Goal: Task Accomplishment & Management: Use online tool/utility

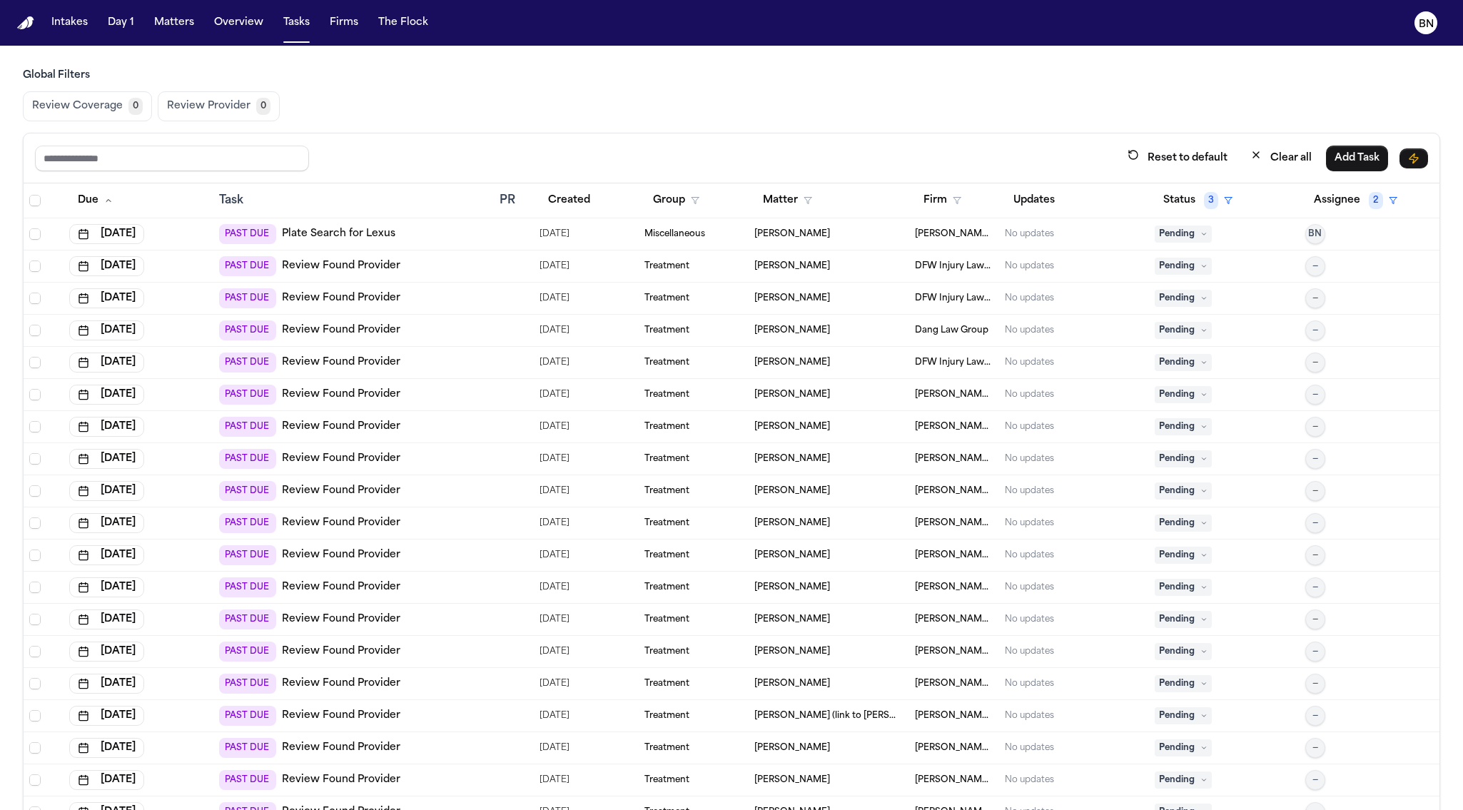
click at [1436, 19] on icon "BN" at bounding box center [1425, 22] width 23 height 23
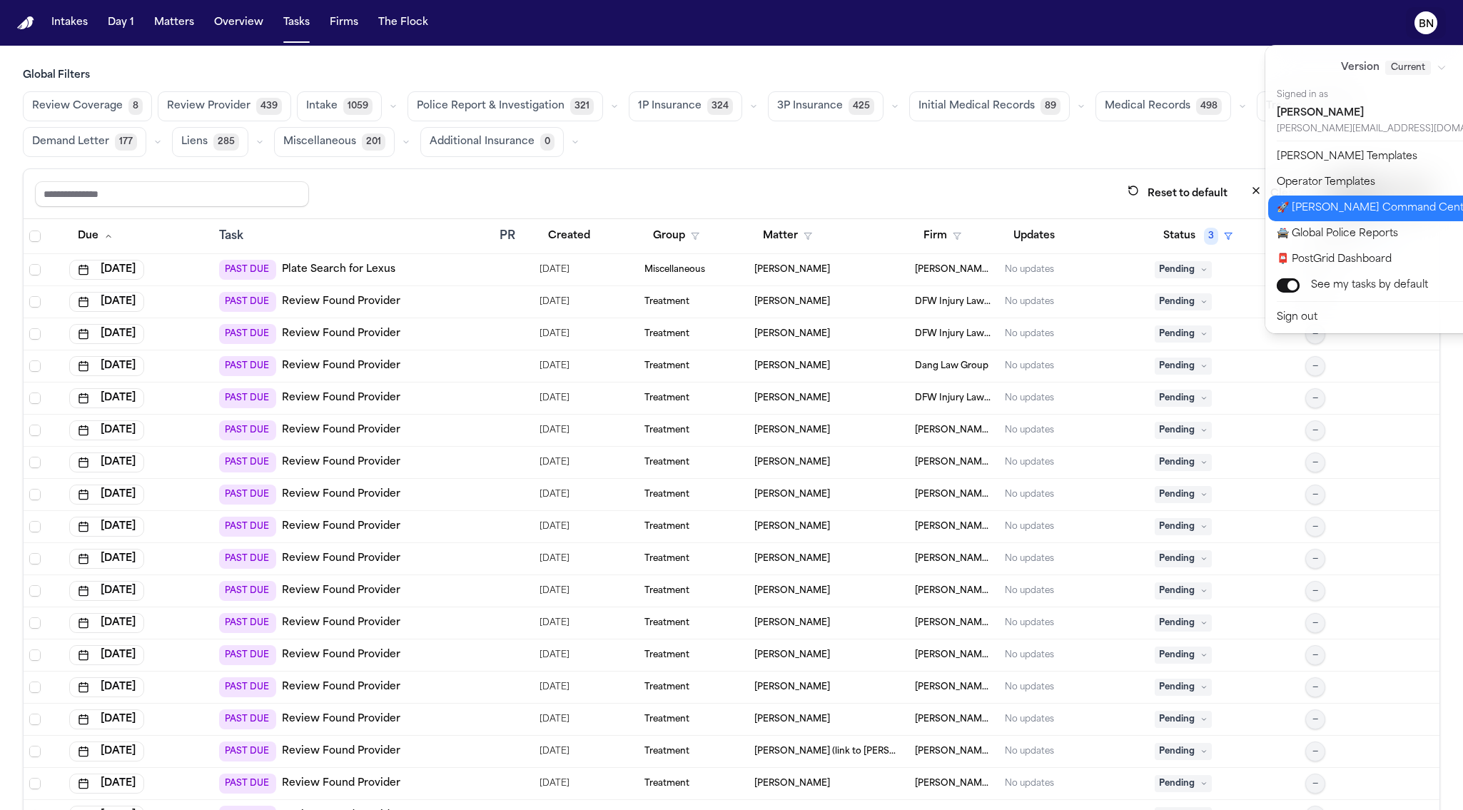
click at [1320, 208] on button "🚀 [PERSON_NAME] Command Center" at bounding box center [1402, 209] width 268 height 26
select select "**"
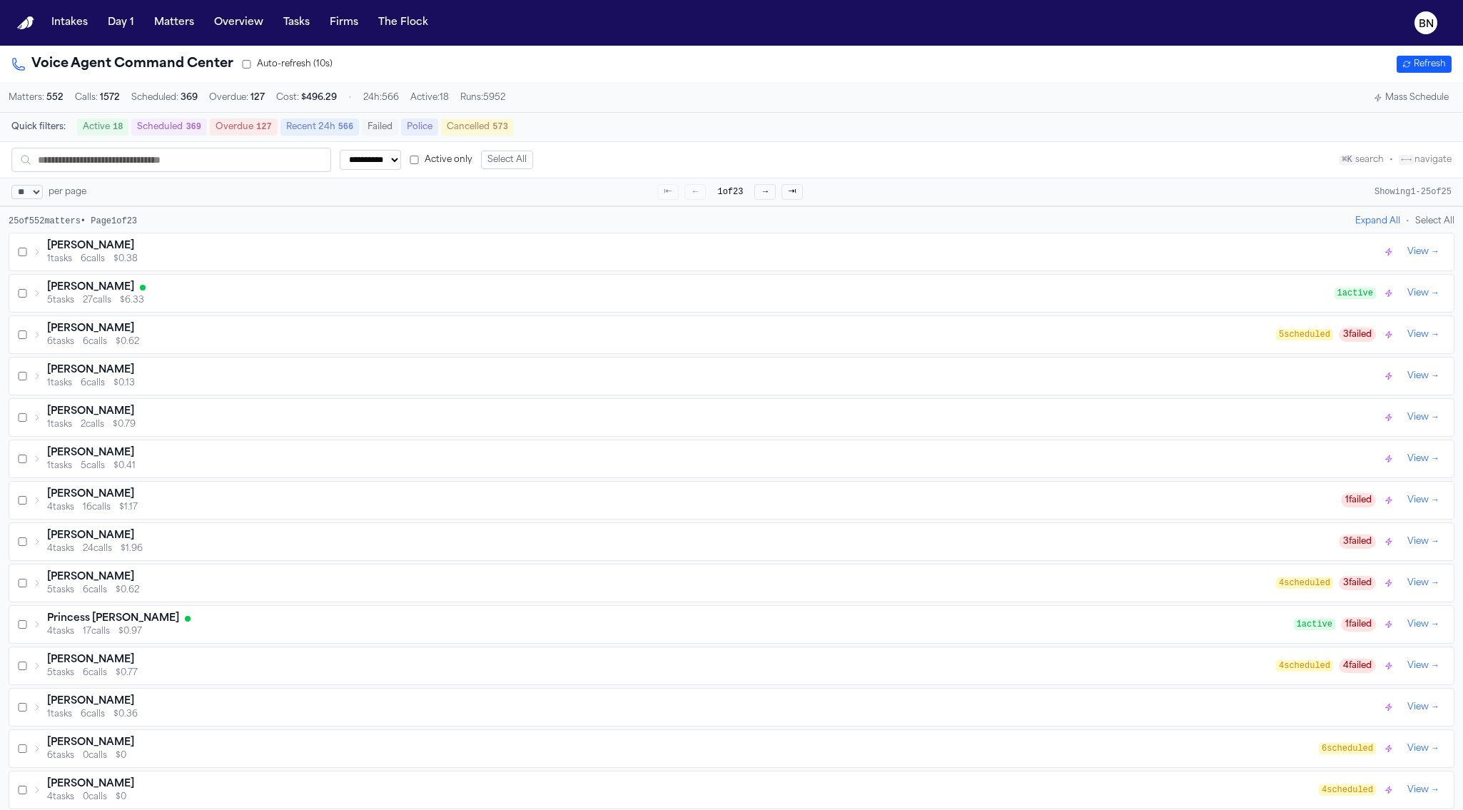
click at [542, 86] on div "Matters: 552 Calls: 1572 Scheduled: 369 Overdue: 127 Cost: $ 496.29 • 24h: 566 …" at bounding box center [731, 97] width 1463 height 29
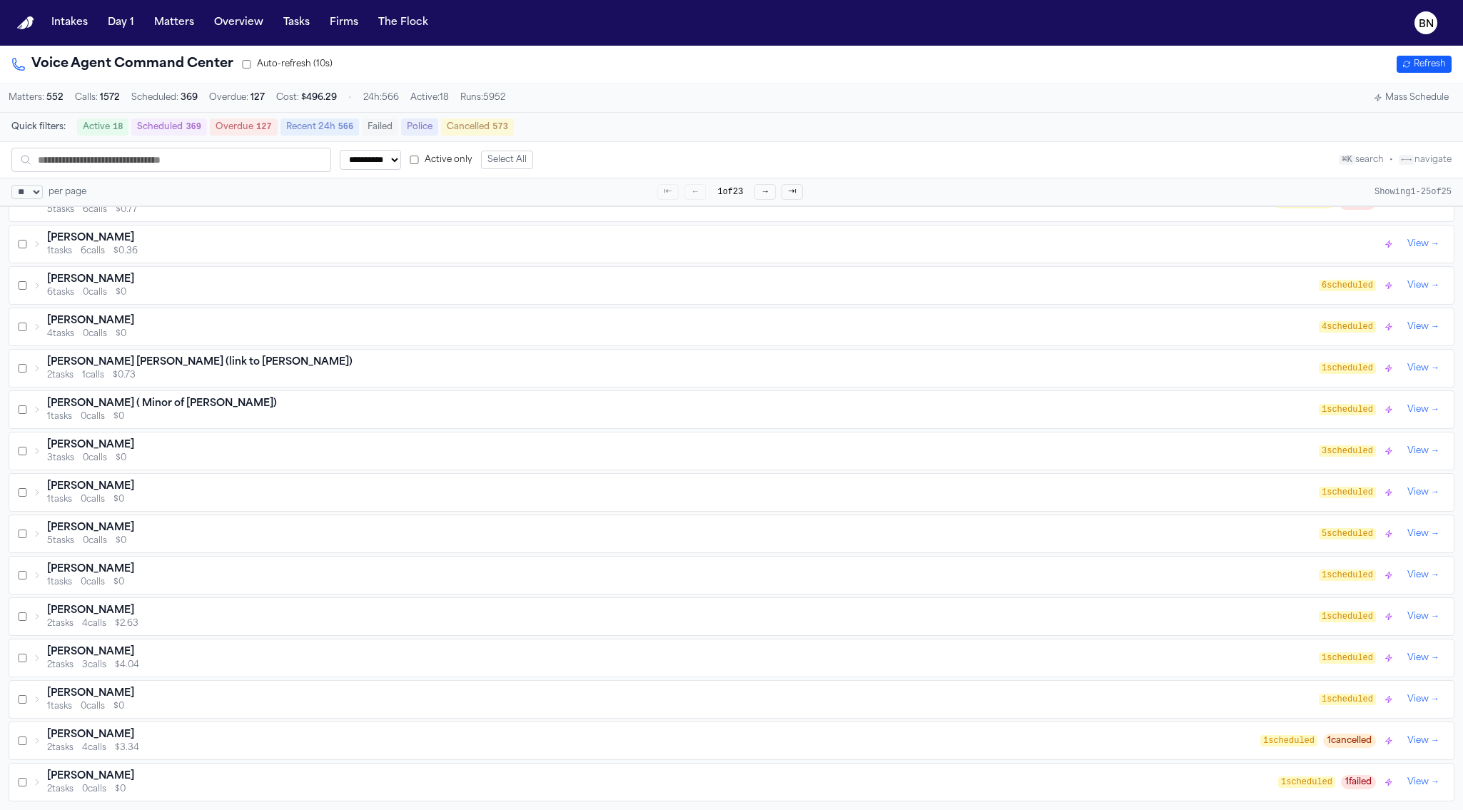
scroll to position [472, 0]
click at [41, 615] on icon at bounding box center [37, 616] width 9 height 9
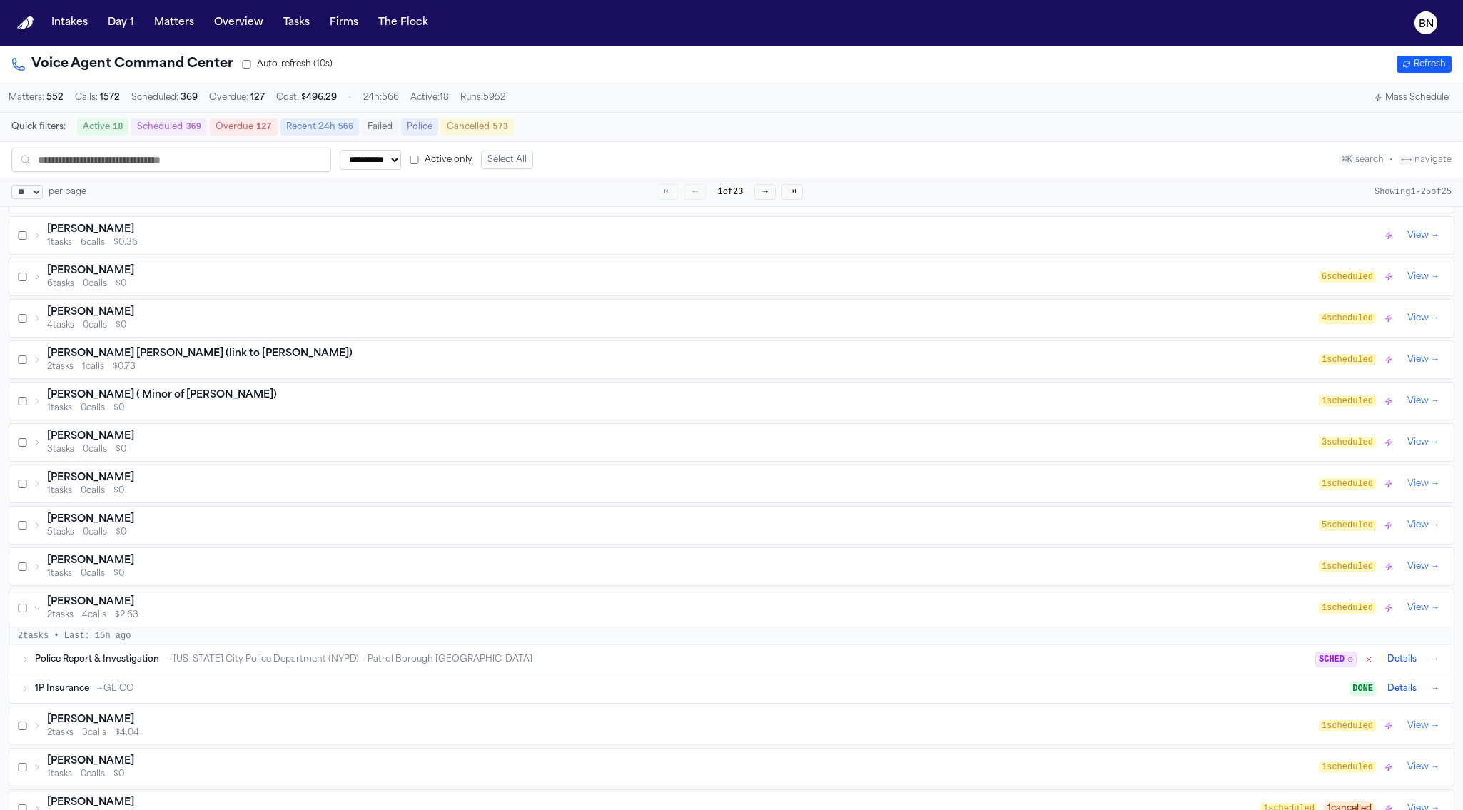
click at [41, 612] on icon at bounding box center [37, 608] width 9 height 9
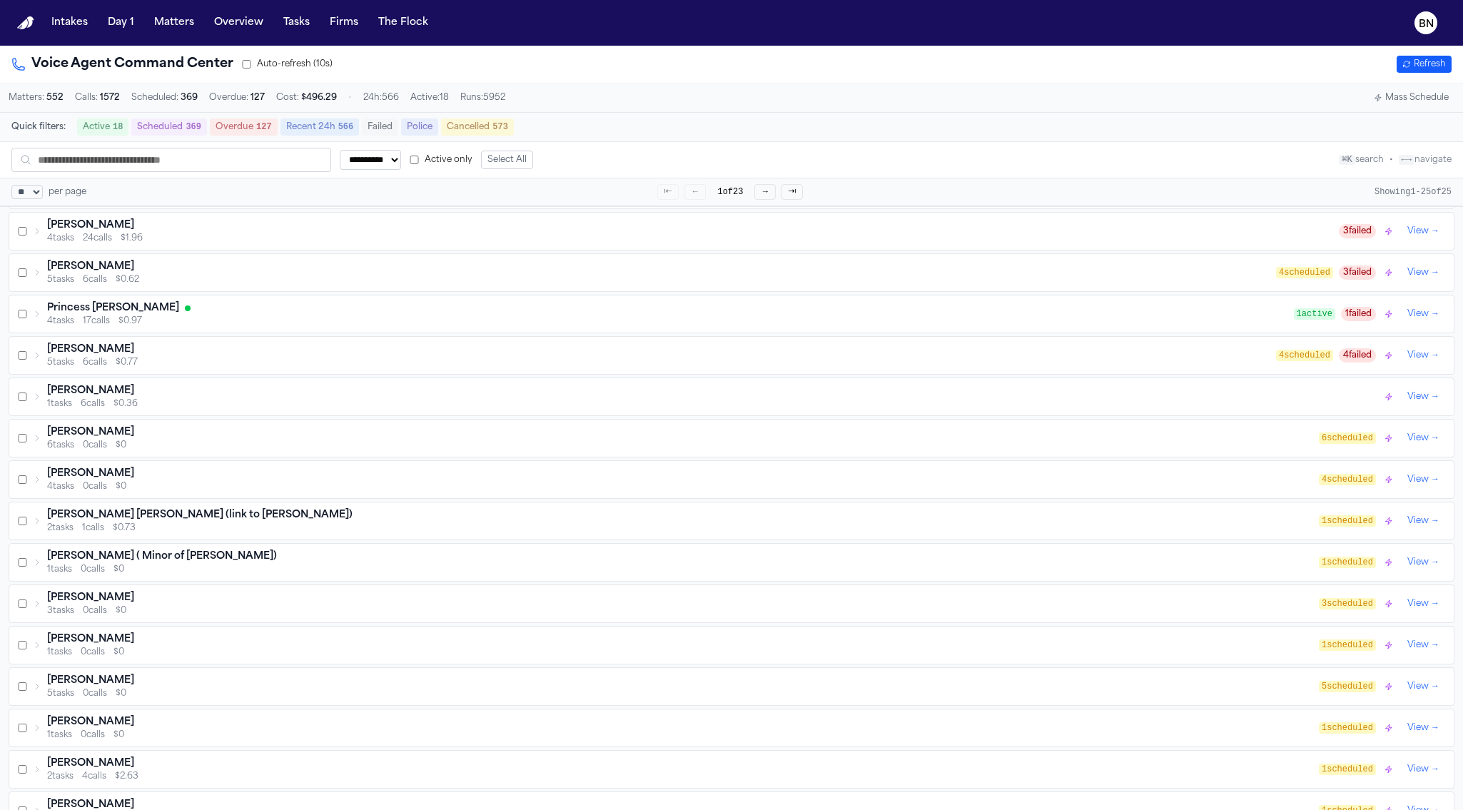
scroll to position [0, 0]
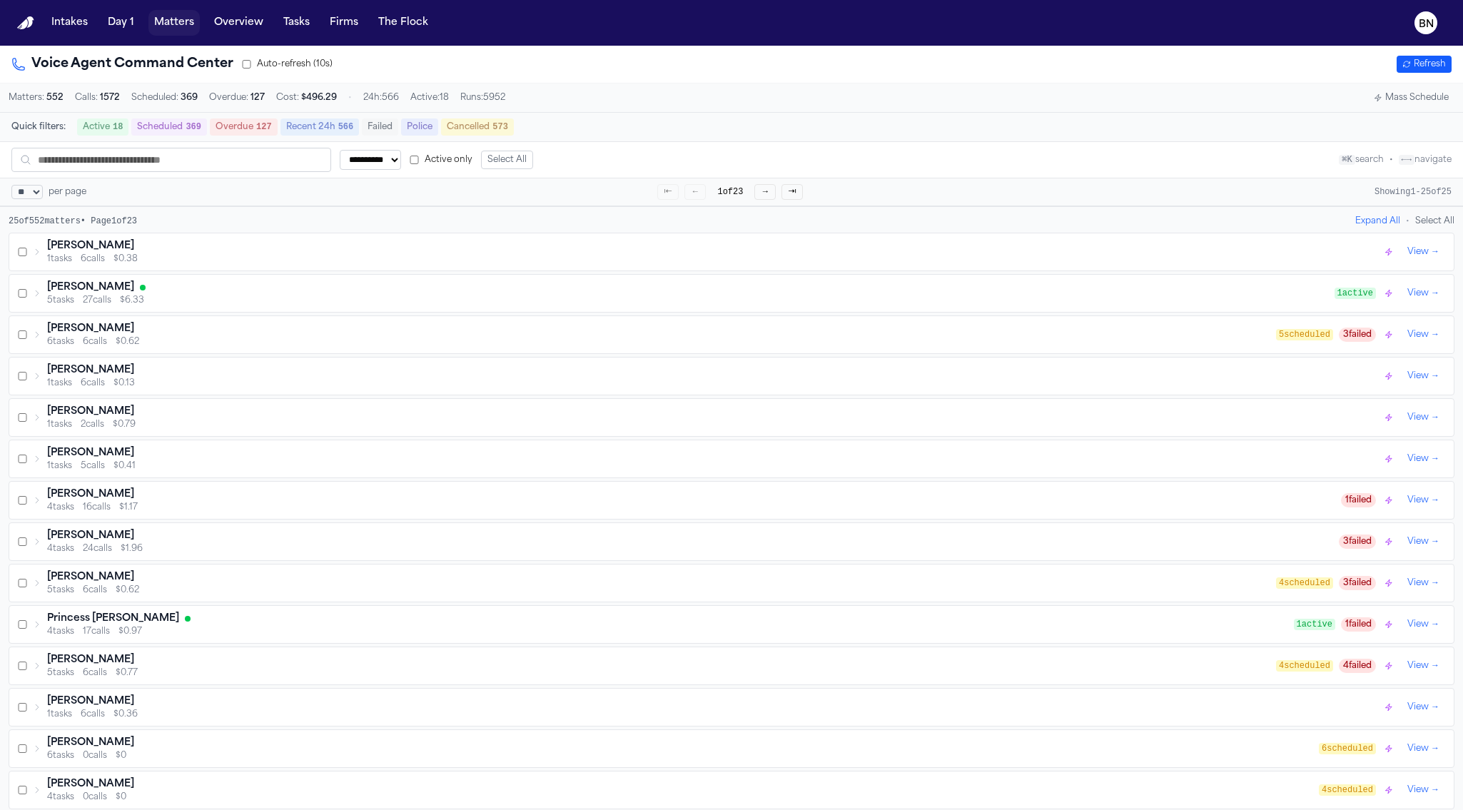
click at [173, 19] on button "Matters" at bounding box center [173, 23] width 51 height 26
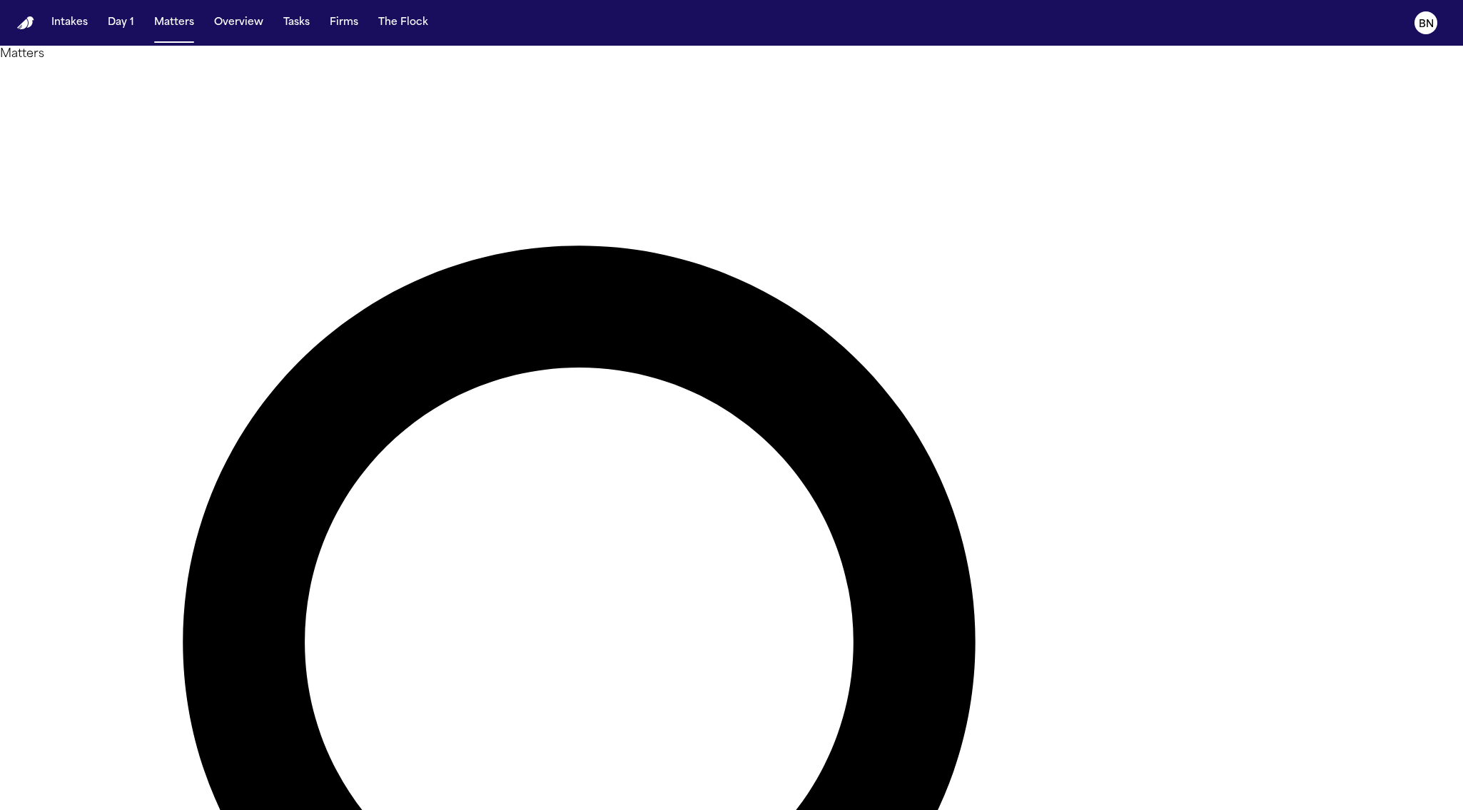
drag, startPoint x: 388, startPoint y: 51, endPoint x: 403, endPoint y: 140, distance: 90.4
click at [387, 51] on div "Matters Overview Add Matter" at bounding box center [731, 803] width 1463 height 1514
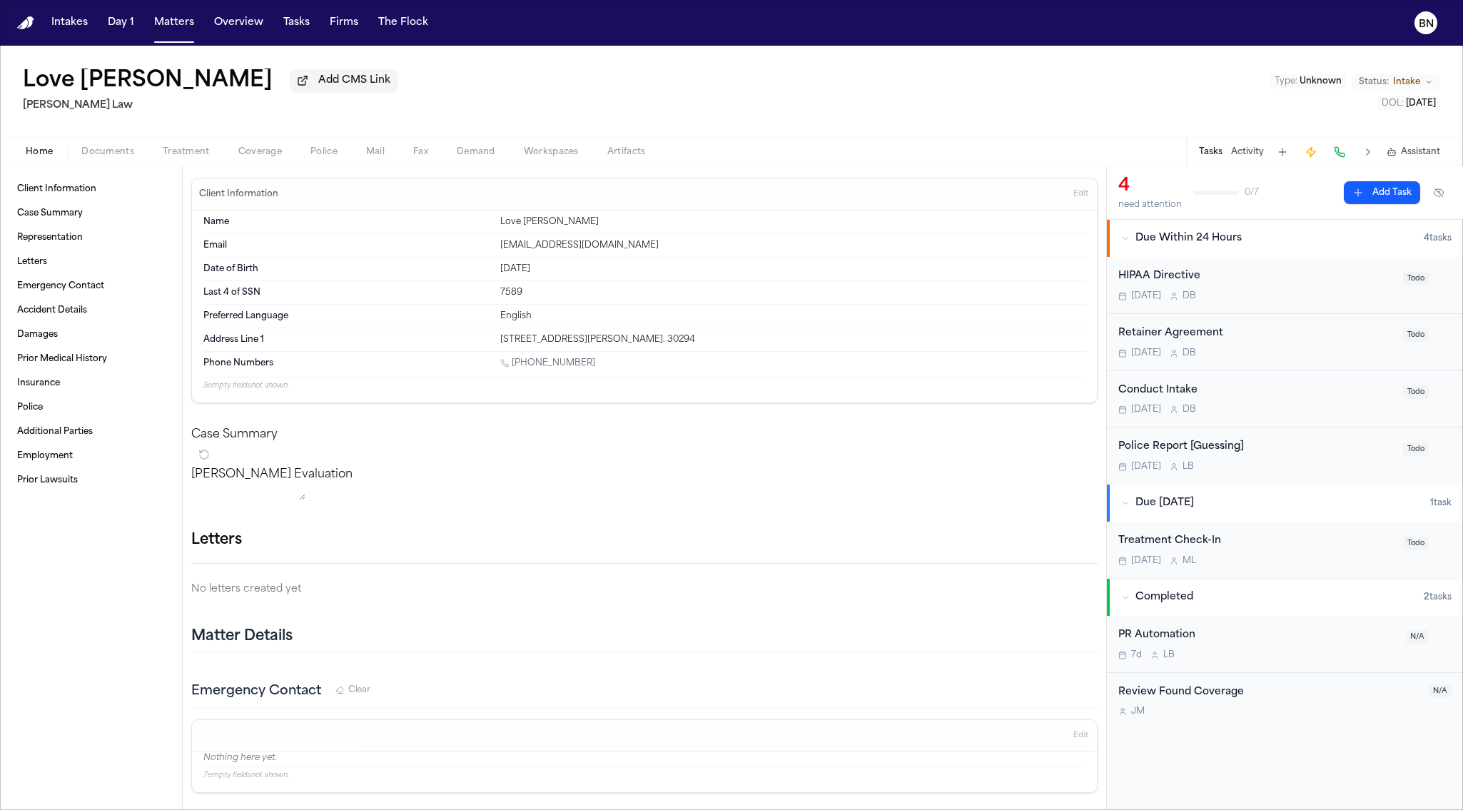
click at [201, 157] on span "Treatment" at bounding box center [186, 151] width 47 height 11
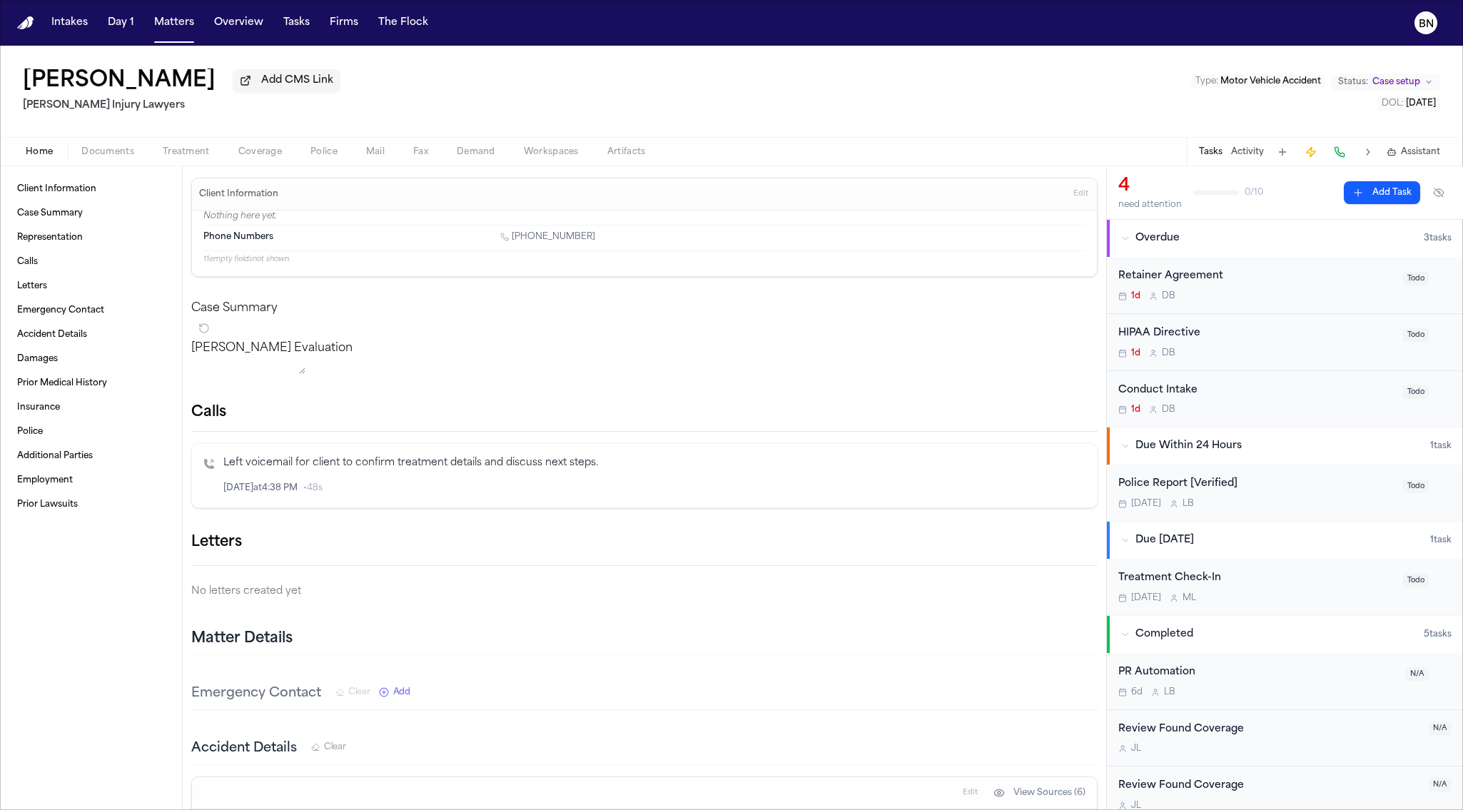
click at [175, 144] on div "Home Documents Treatment Coverage Police Mail Fax Demand Workspaces Artifacts T…" at bounding box center [731, 151] width 1463 height 29
click at [173, 151] on span "Treatment" at bounding box center [186, 151] width 47 height 11
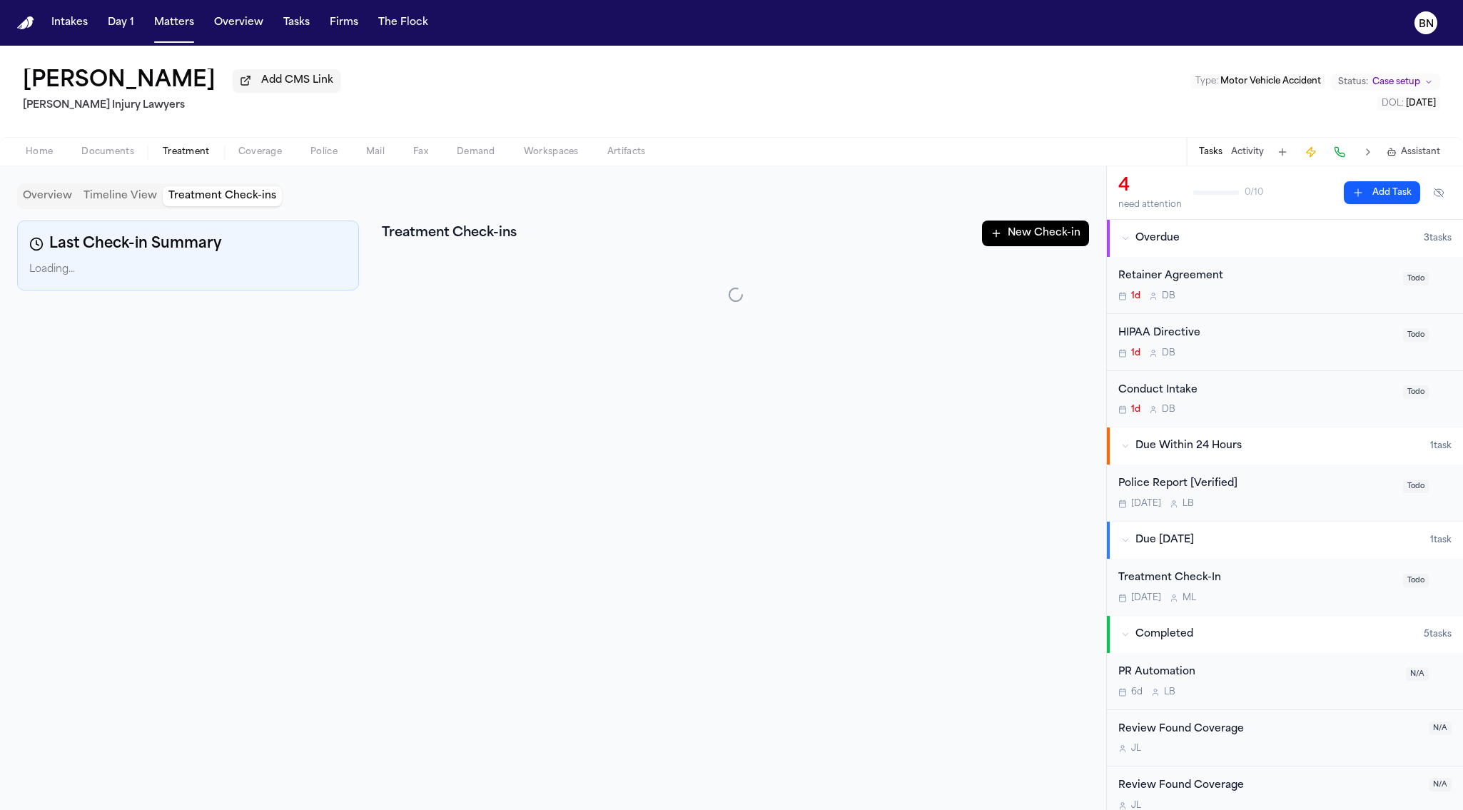
click at [197, 203] on button "Treatment Check-ins" at bounding box center [222, 196] width 119 height 20
click at [131, 202] on button "Timeline View" at bounding box center [120, 196] width 85 height 20
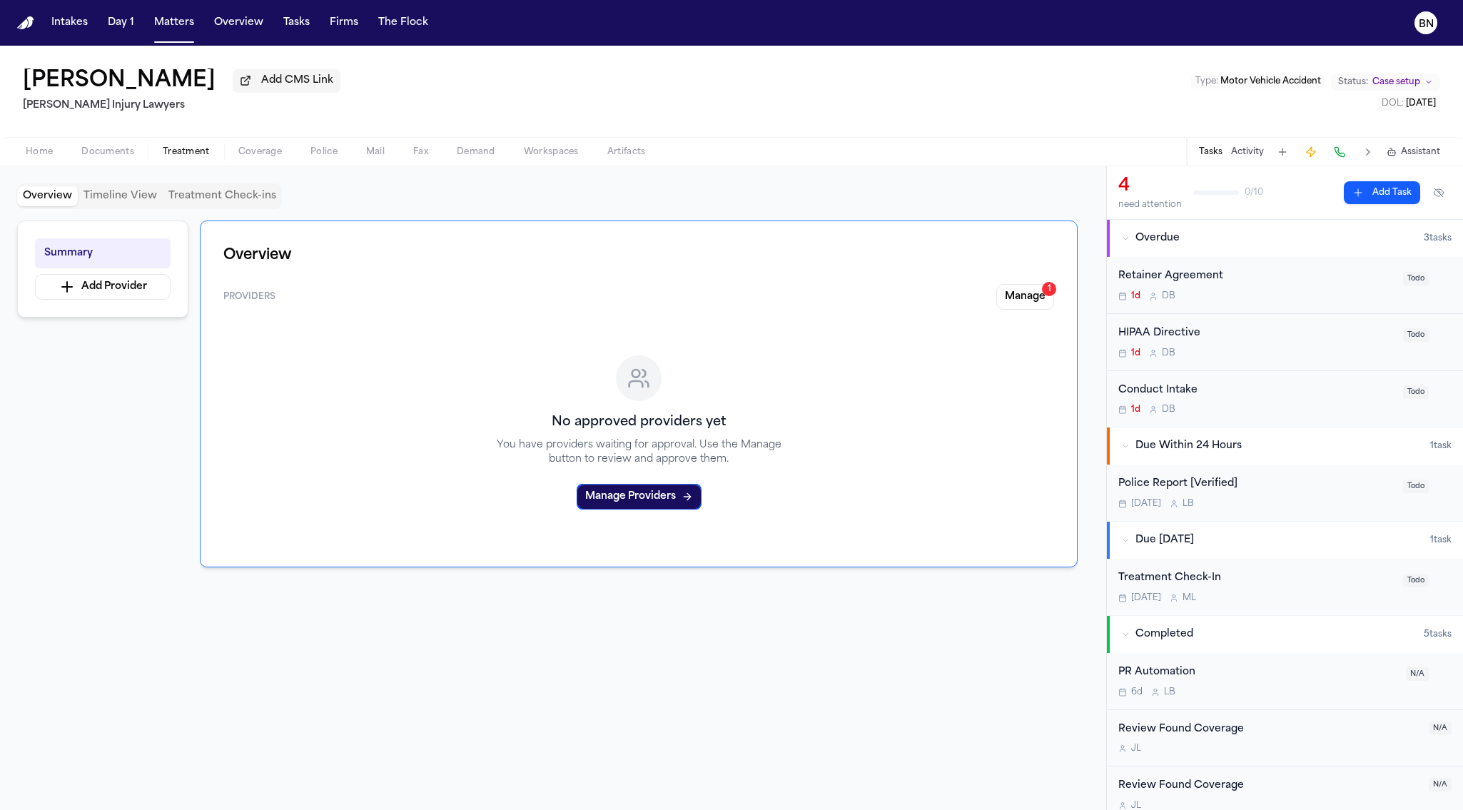
click at [58, 196] on button "Overview" at bounding box center [47, 196] width 61 height 20
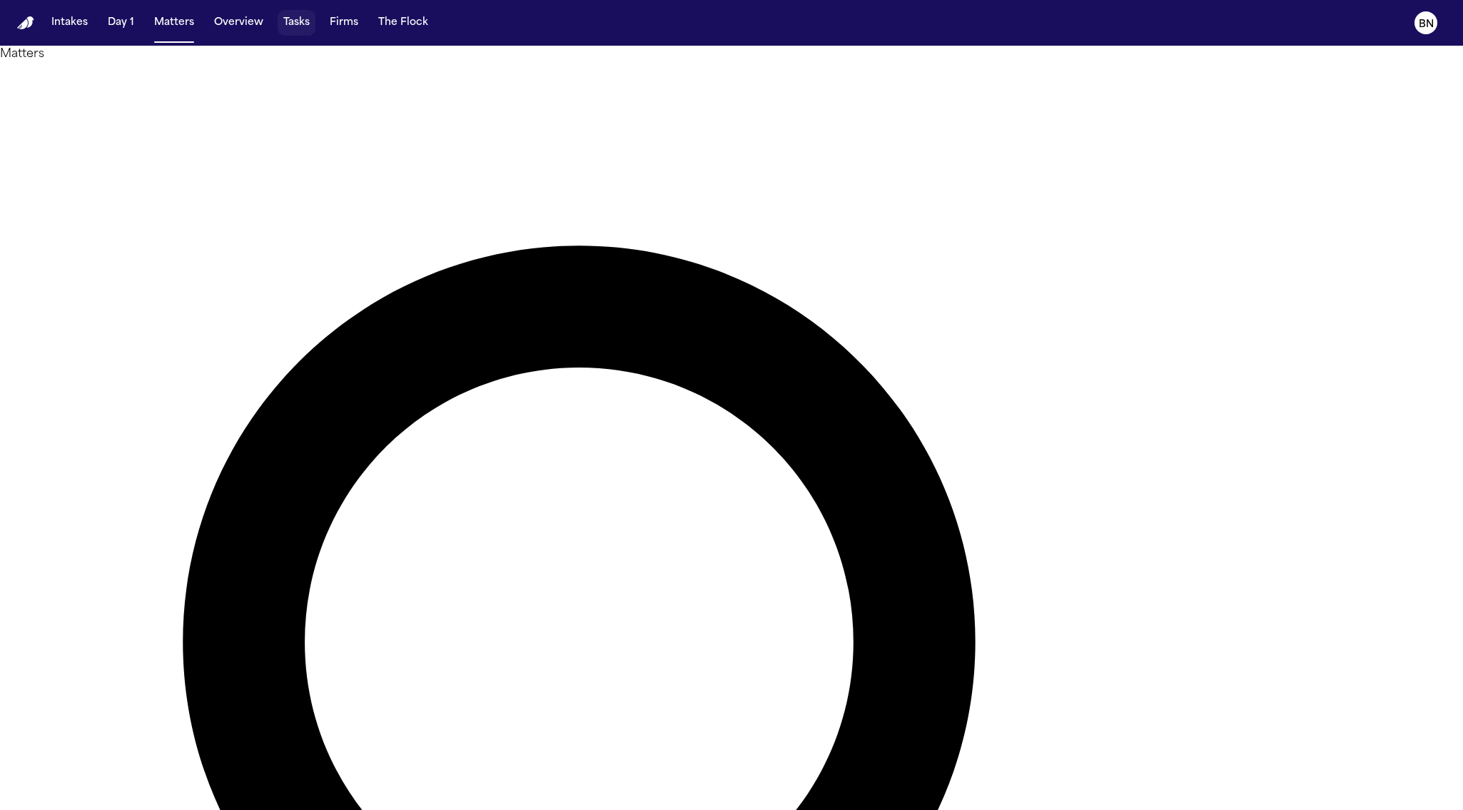
click at [290, 26] on button "Tasks" at bounding box center [297, 23] width 38 height 26
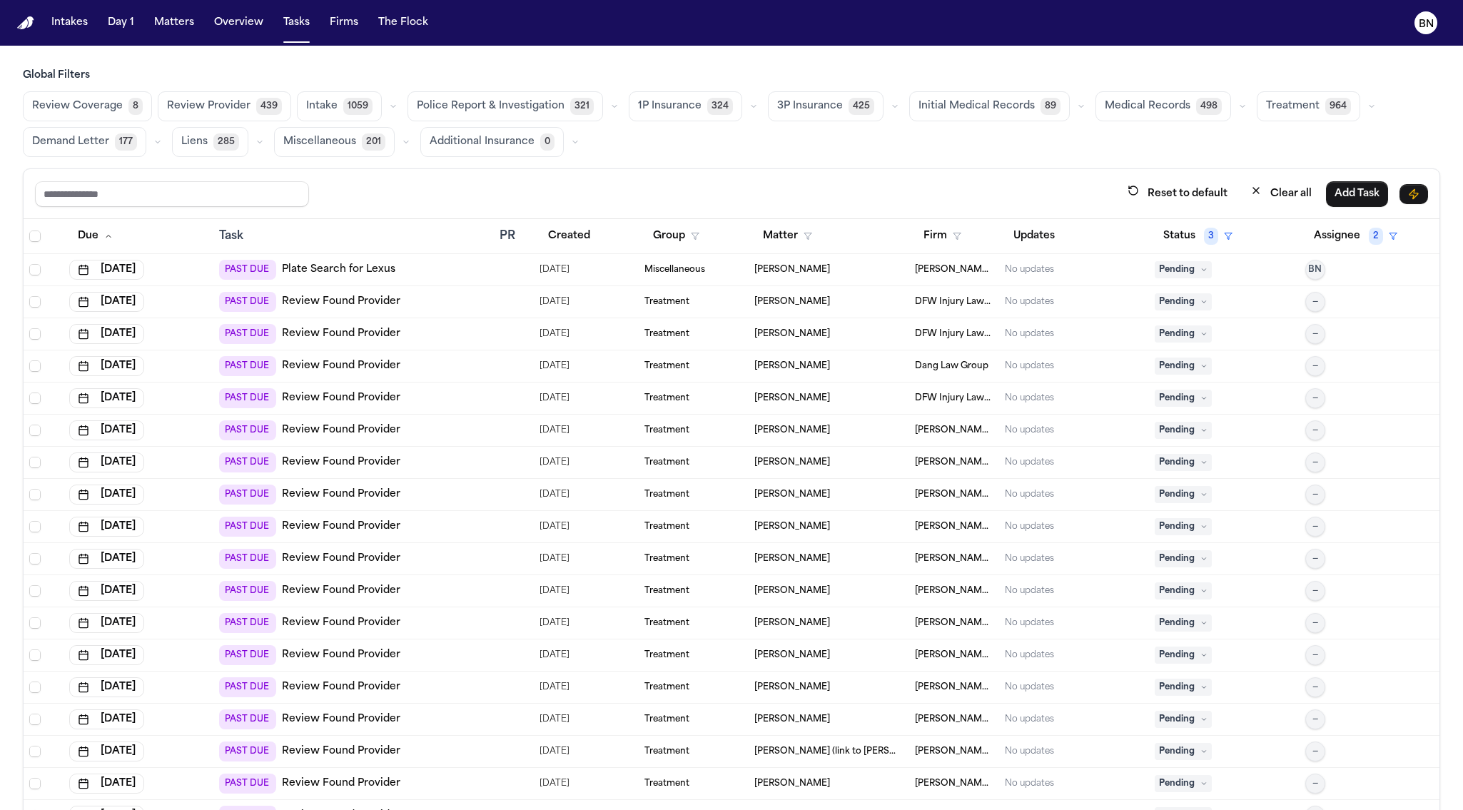
click at [1234, 106] on button "button" at bounding box center [1242, 106] width 17 height 17
click at [1148, 137] on span "Medical Records" at bounding box center [1148, 142] width 86 height 14
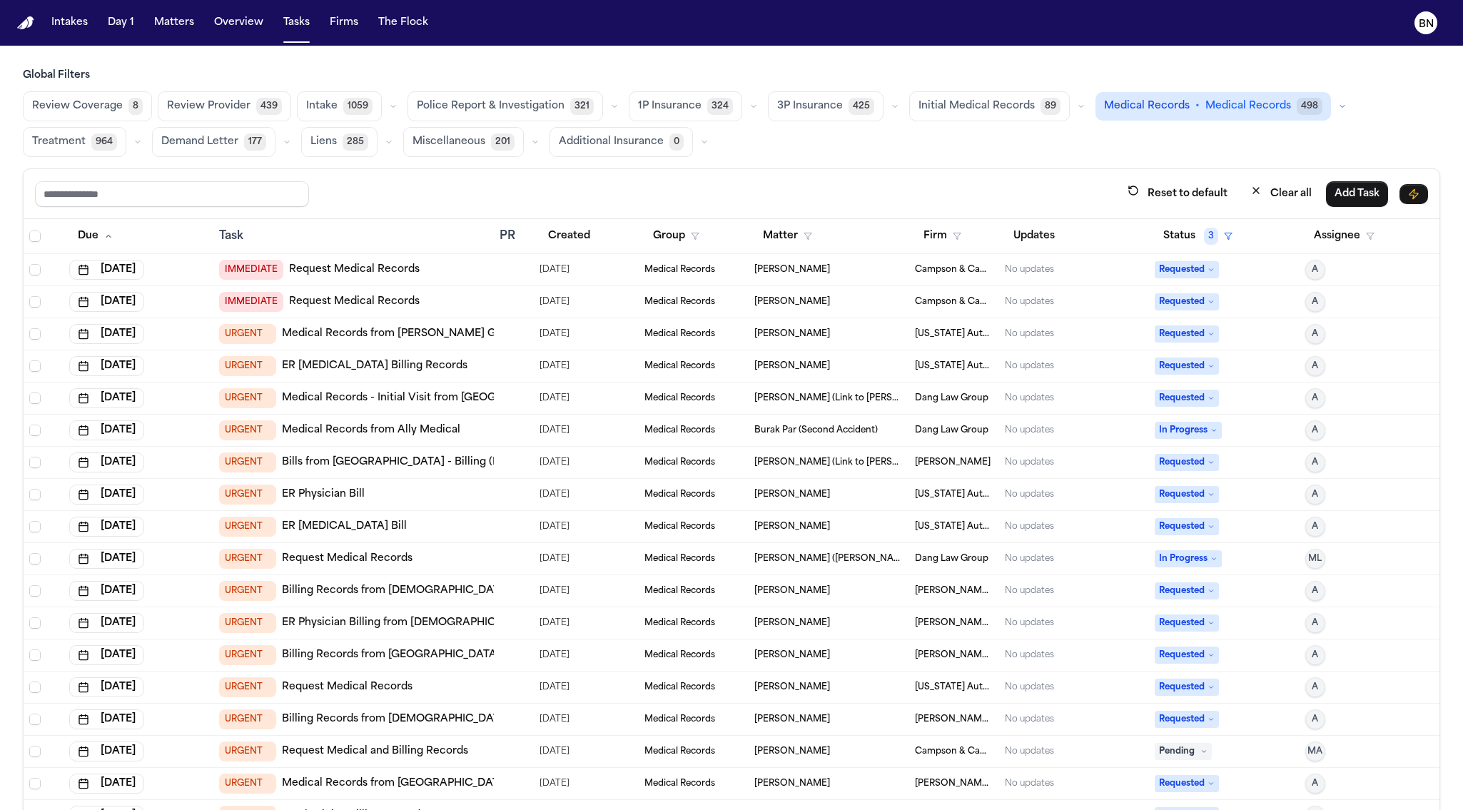
drag, startPoint x: 964, startPoint y: 176, endPoint x: 953, endPoint y: 258, distance: 83.6
click at [964, 176] on div "Reset to default Clear all Add Task" at bounding box center [732, 194] width 1416 height 50
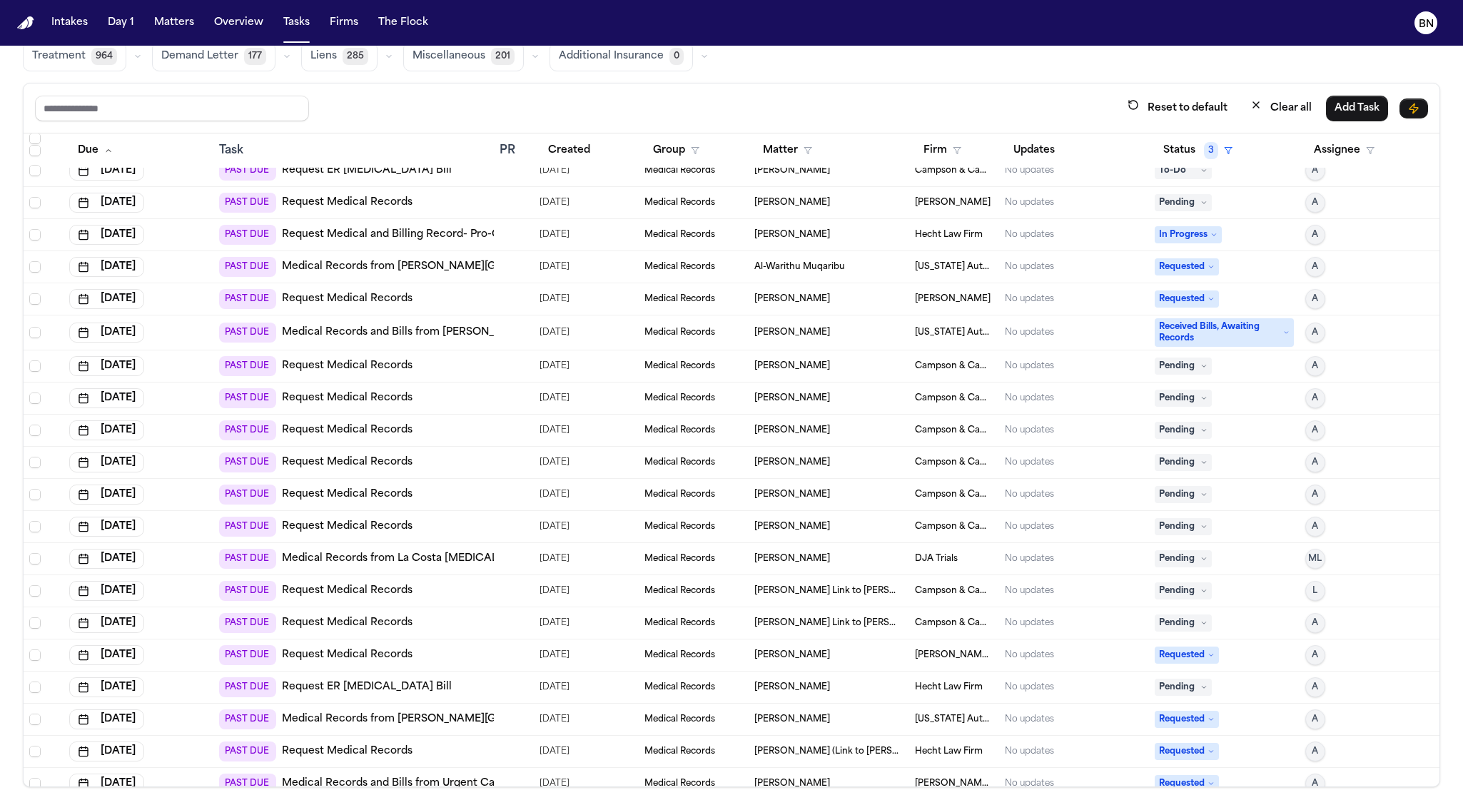
scroll to position [1520, 0]
